Goal: Information Seeking & Learning: Learn about a topic

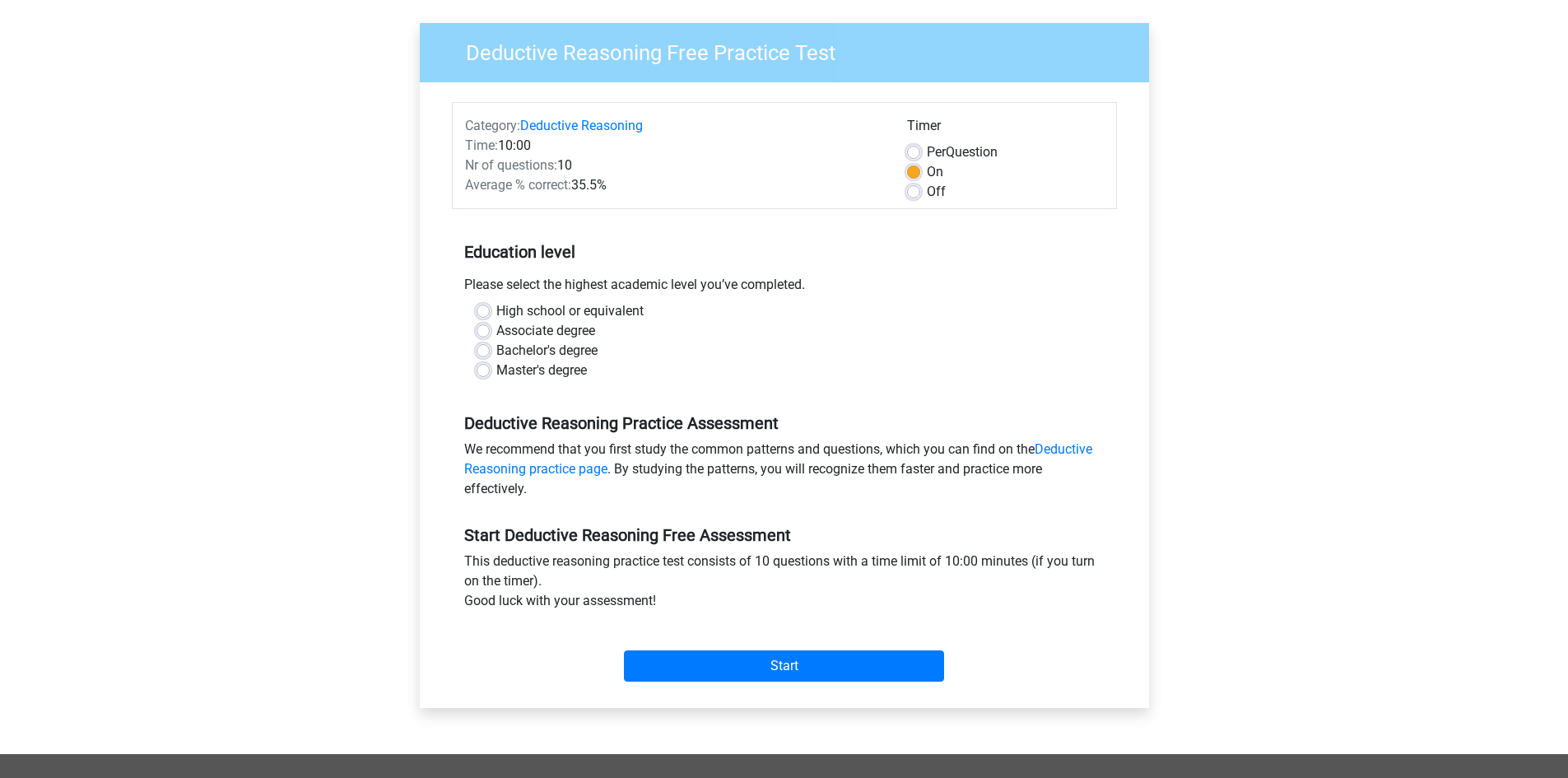
scroll to position [329, 0]
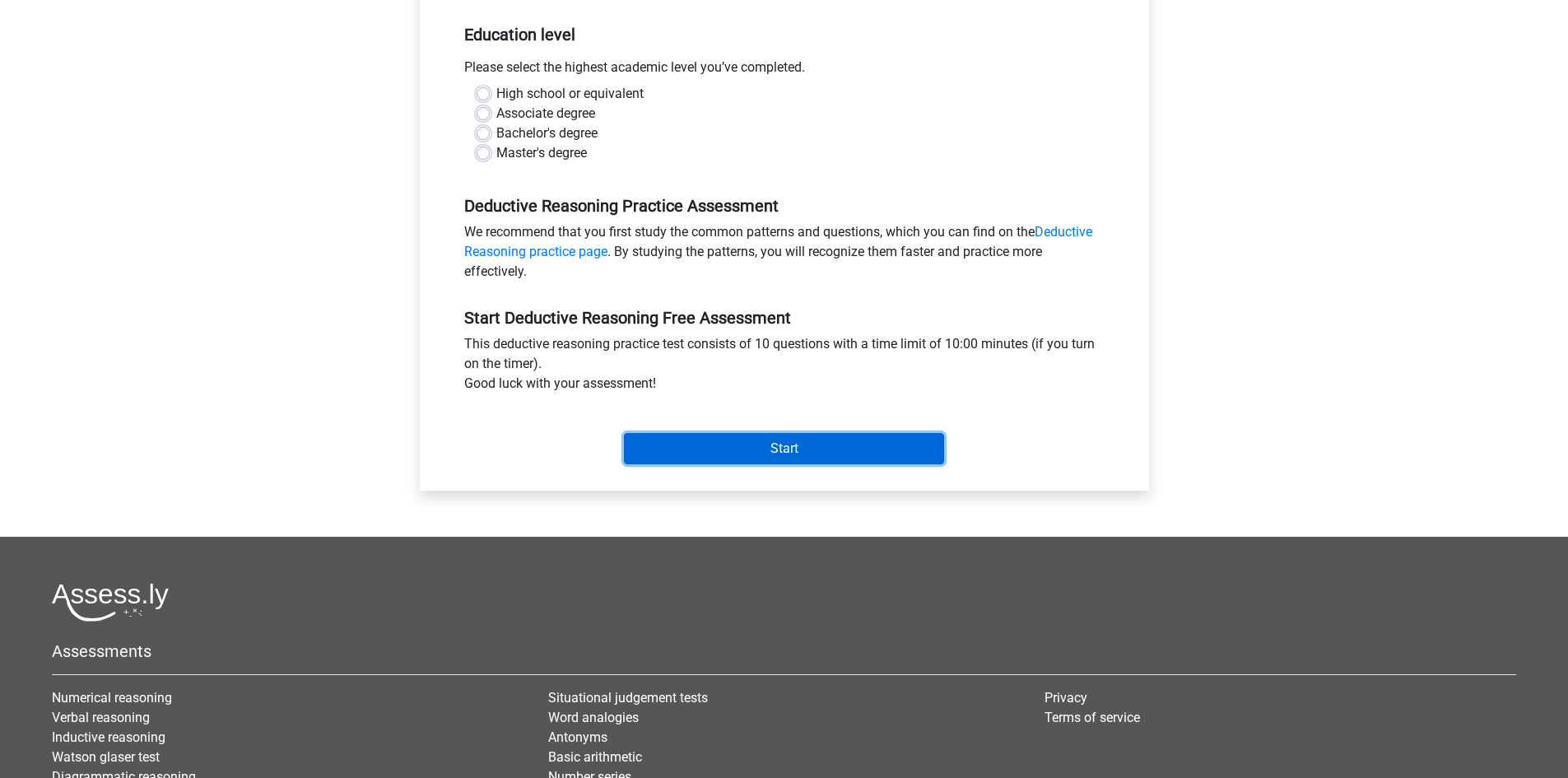
click at [677, 452] on input "Start" at bounding box center [784, 449] width 320 height 31
click at [768, 78] on div "Please select the highest academic level you’ve completed." at bounding box center [785, 71] width 665 height 26
click at [492, 151] on div "Master's degree" at bounding box center [784, 153] width 616 height 20
click at [497, 151] on label "Master's degree" at bounding box center [542, 153] width 91 height 20
click at [477, 151] on input "Master's degree" at bounding box center [483, 151] width 13 height 17
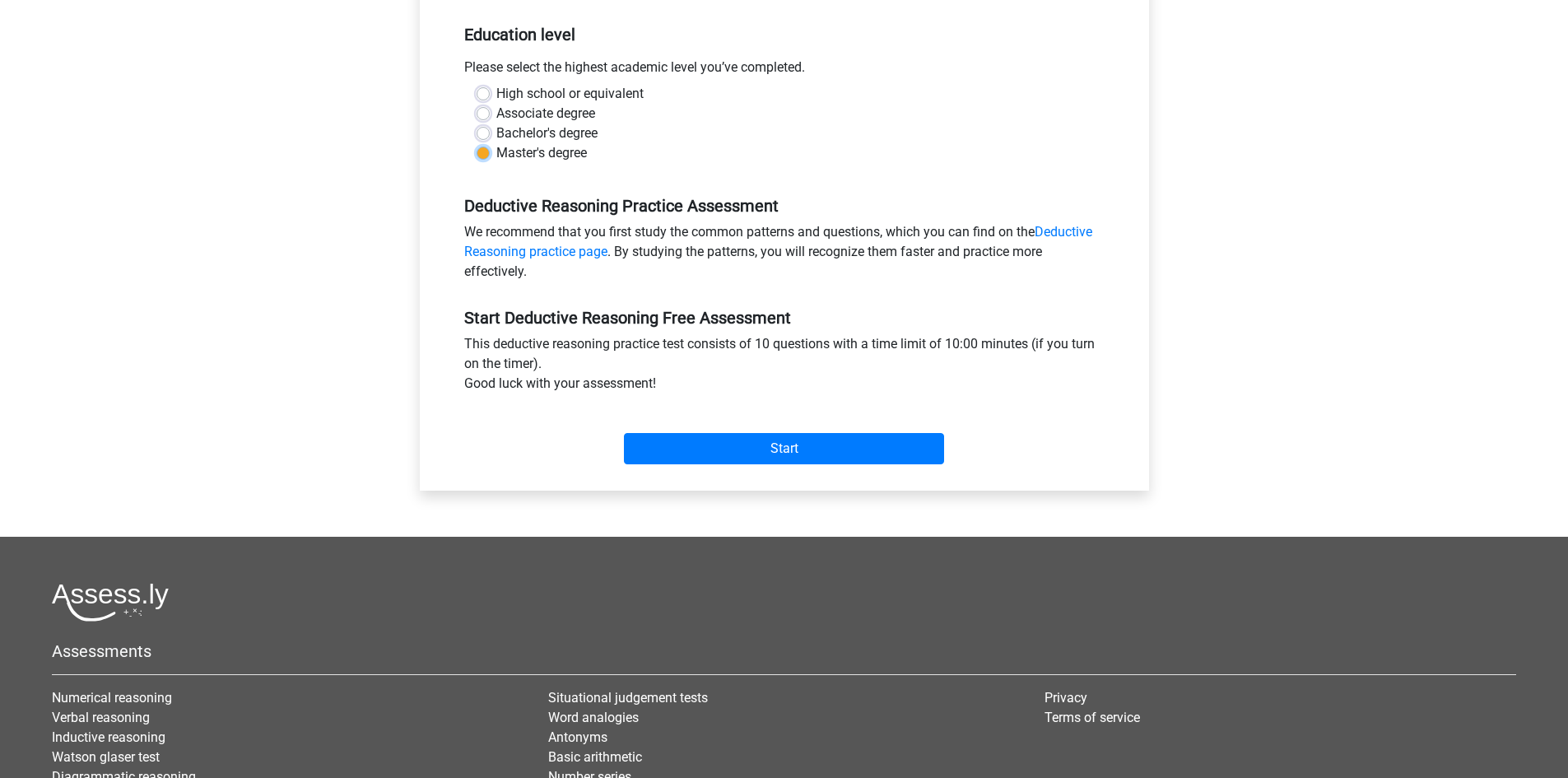
radio input "true"
click at [675, 443] on input "Start" at bounding box center [784, 449] width 320 height 31
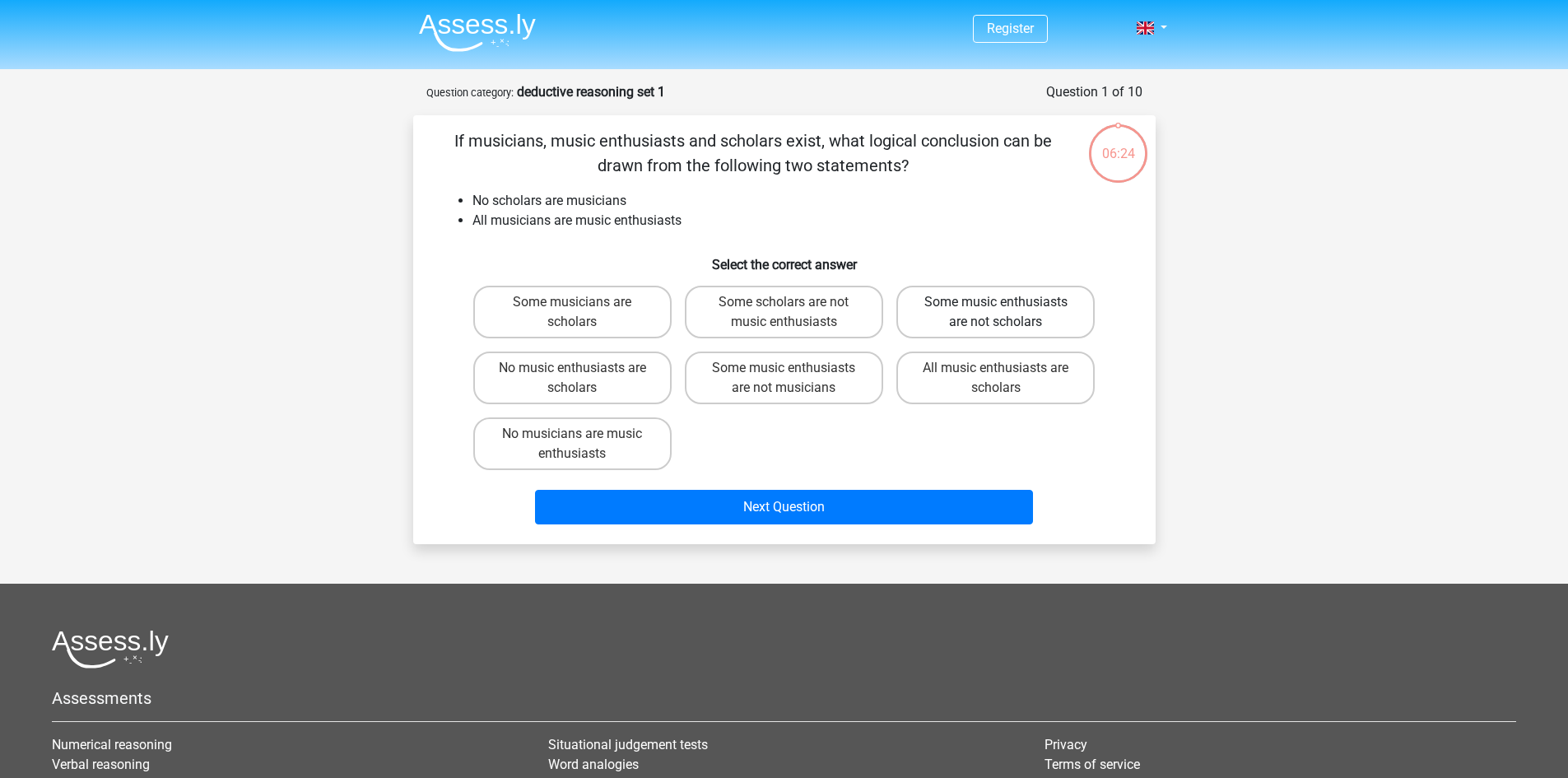
click at [962, 308] on label "Some music enthusiasts are not scholars" at bounding box center [995, 312] width 198 height 52
click at [996, 308] on input "Some music enthusiasts are not scholars" at bounding box center [1001, 307] width 10 height 10
radio input "true"
